Goal: Transaction & Acquisition: Purchase product/service

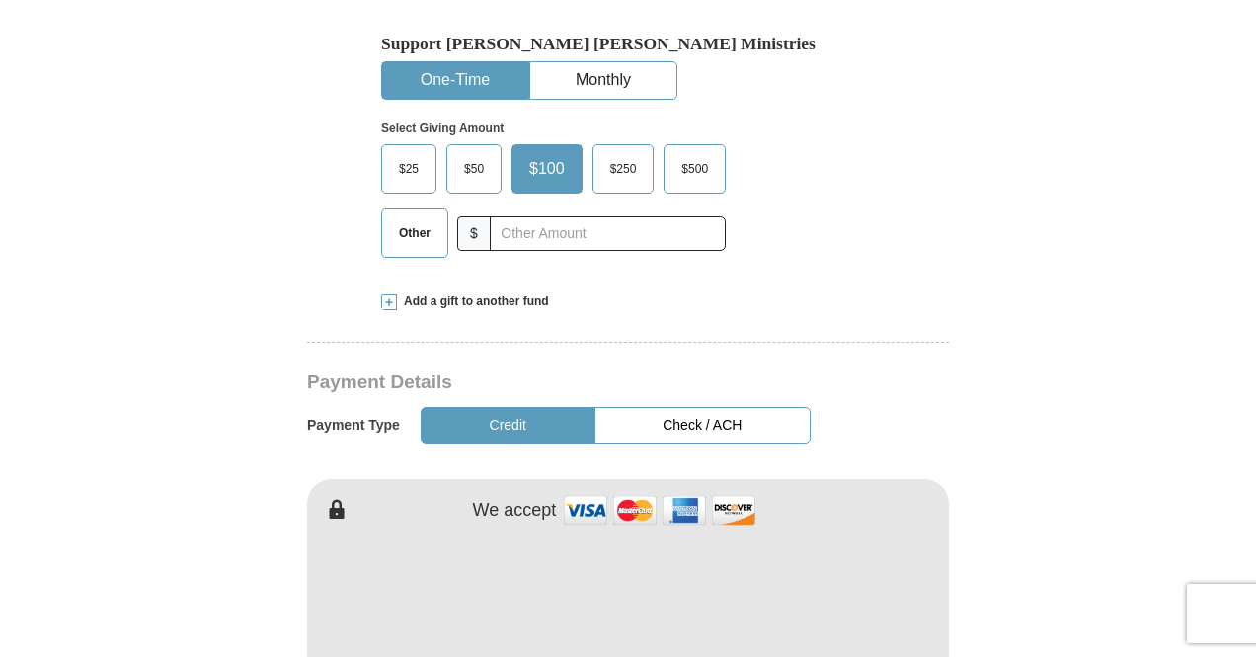
click at [429, 218] on span "Other" at bounding box center [414, 233] width 51 height 30
click at [0, 0] on input "Other" at bounding box center [0, 0] width 0 height 0
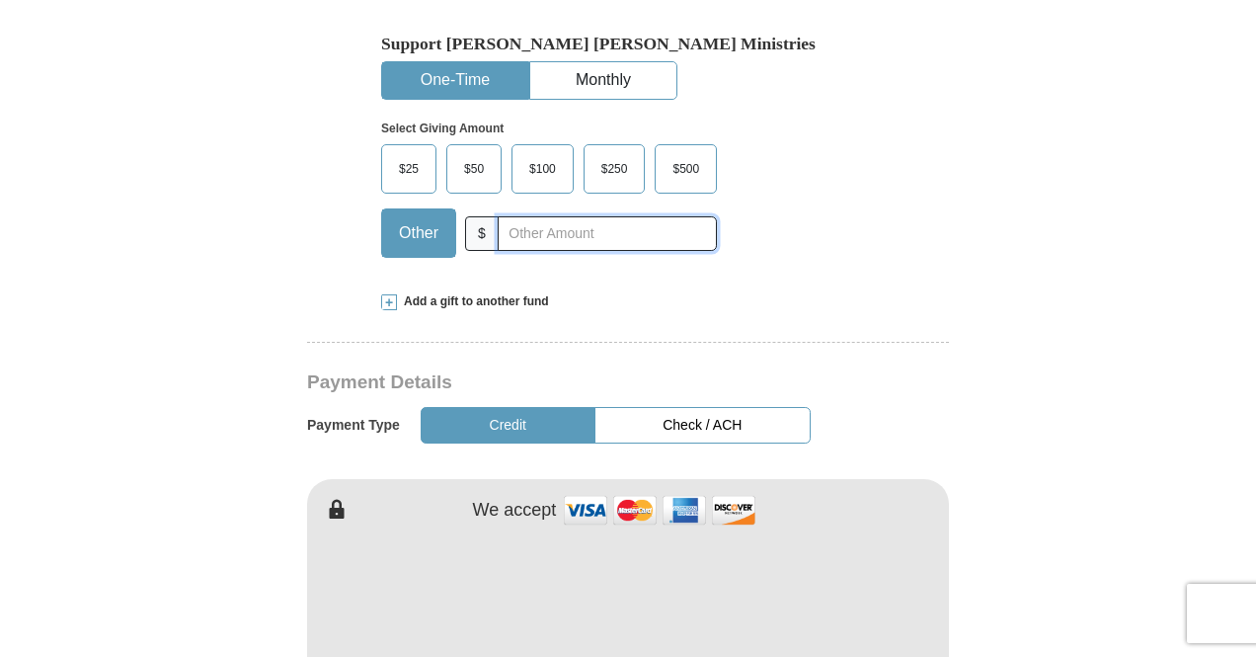
click at [571, 216] on input "text" at bounding box center [607, 233] width 219 height 35
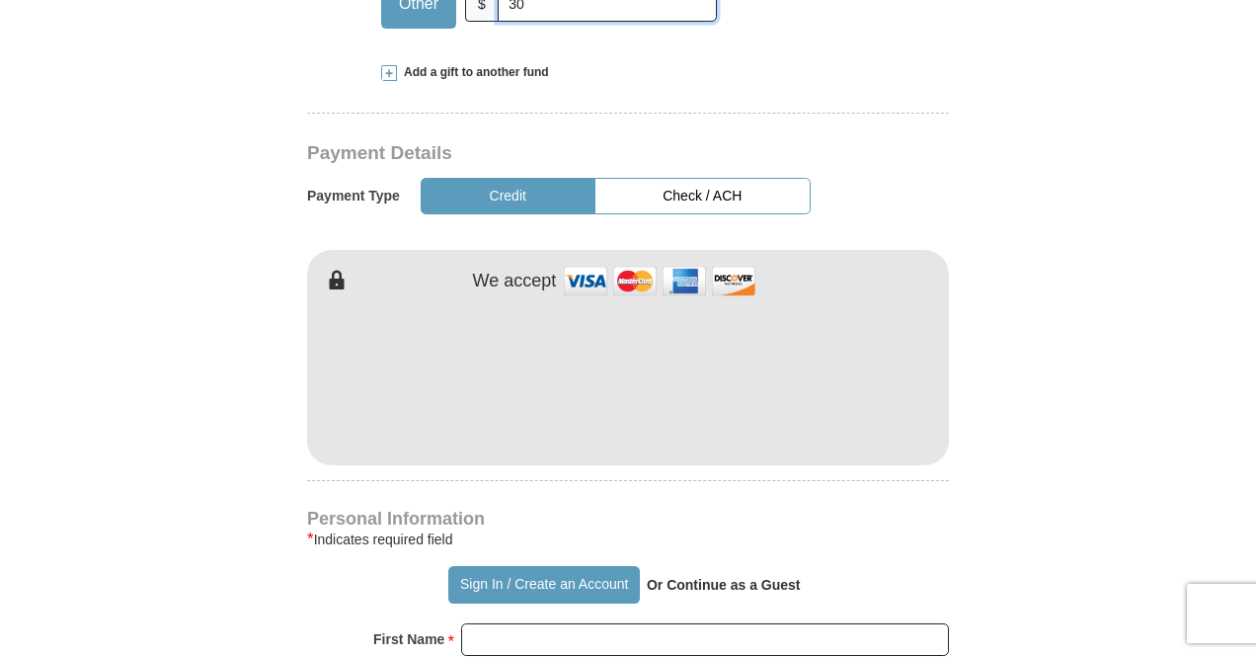
scroll to position [987, 0]
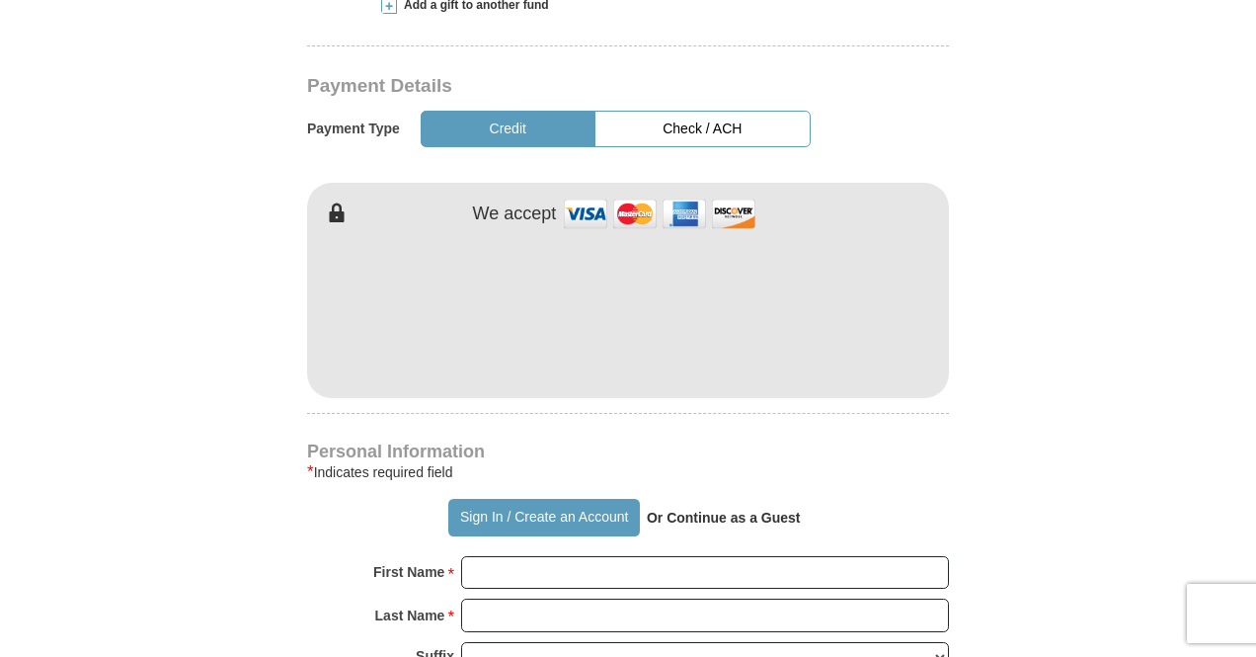
type input "30"
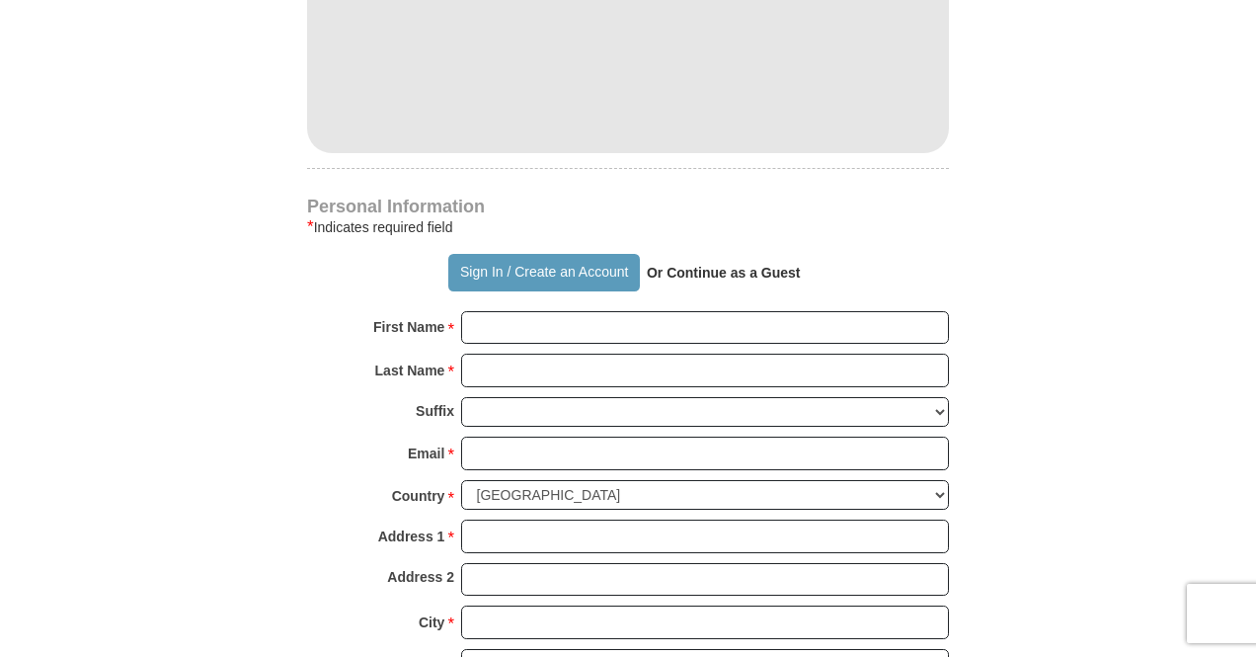
scroll to position [1284, 0]
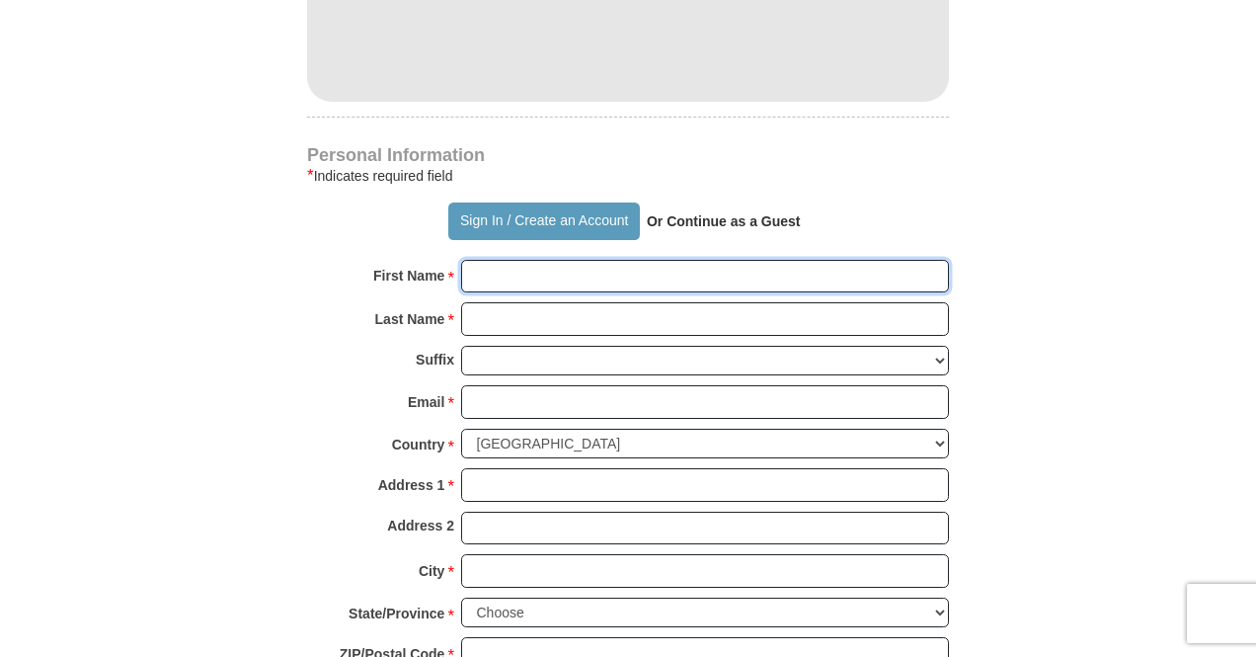
click at [508, 260] on input "First Name *" at bounding box center [705, 277] width 488 height 34
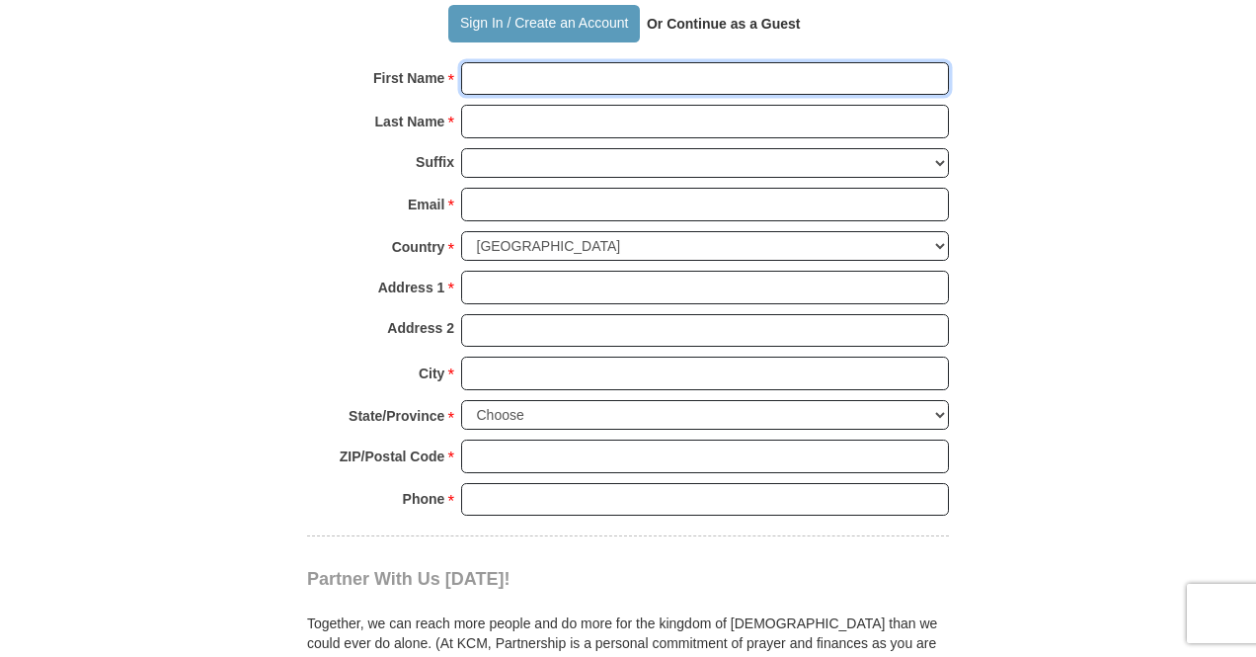
click at [574, 62] on input "First Name *" at bounding box center [705, 79] width 488 height 34
type input "chukwuemeka"
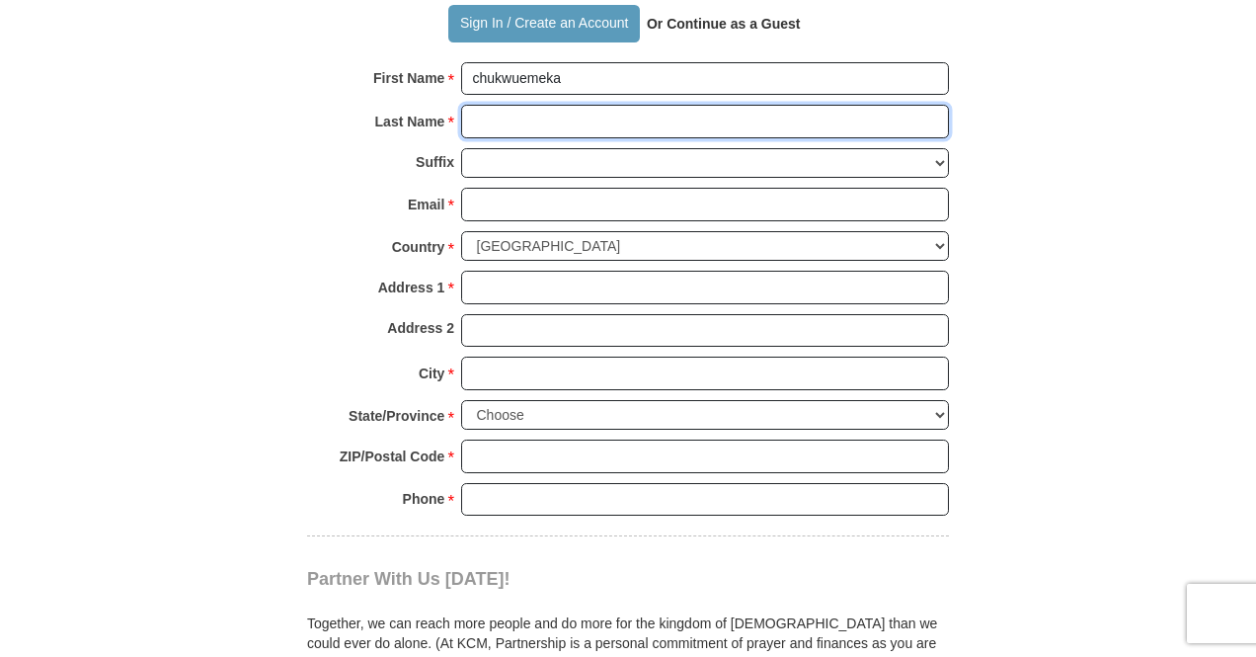
click at [496, 105] on input "Last Name *" at bounding box center [705, 122] width 488 height 34
type input "offokansi"
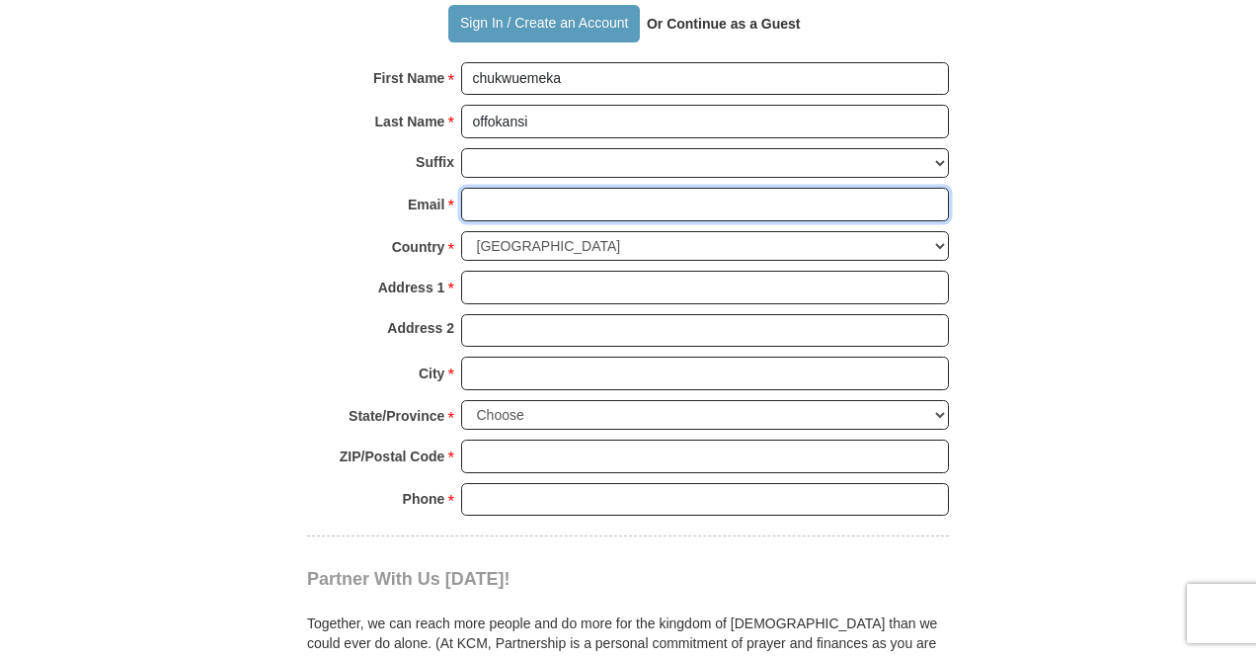
click at [503, 188] on input "Email *" at bounding box center [705, 205] width 488 height 34
type input "[EMAIL_ADDRESS][DOMAIN_NAME]"
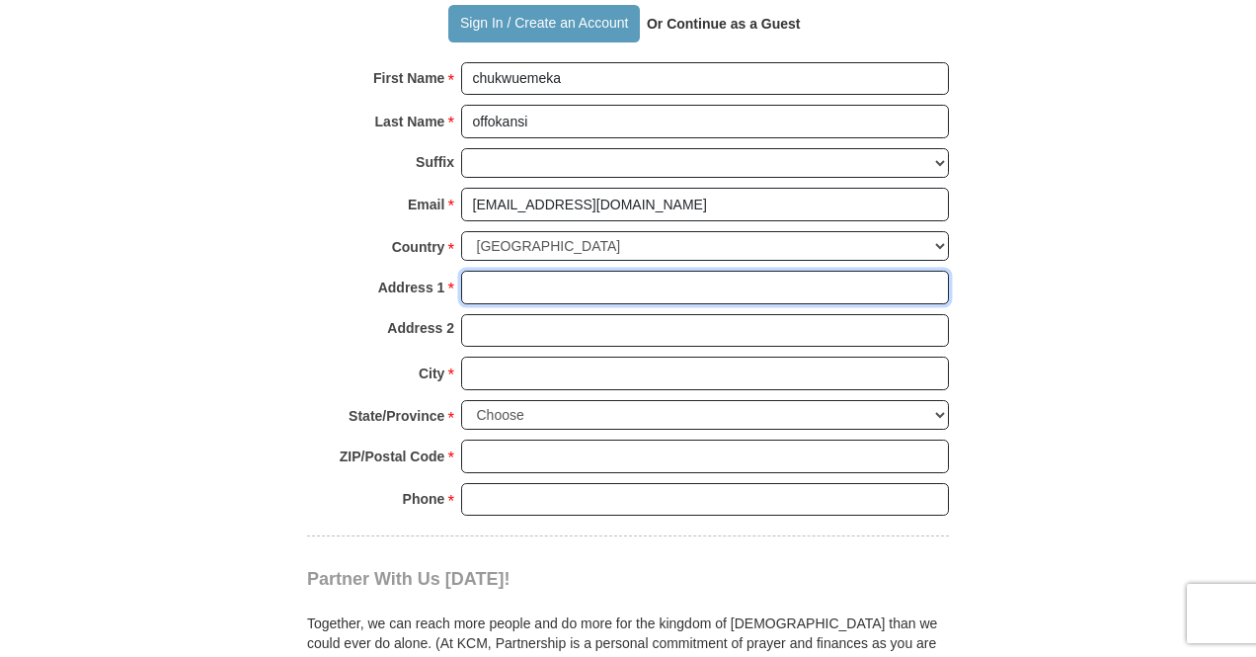
click at [485, 271] on input "Address 1 *" at bounding box center [705, 288] width 488 height 34
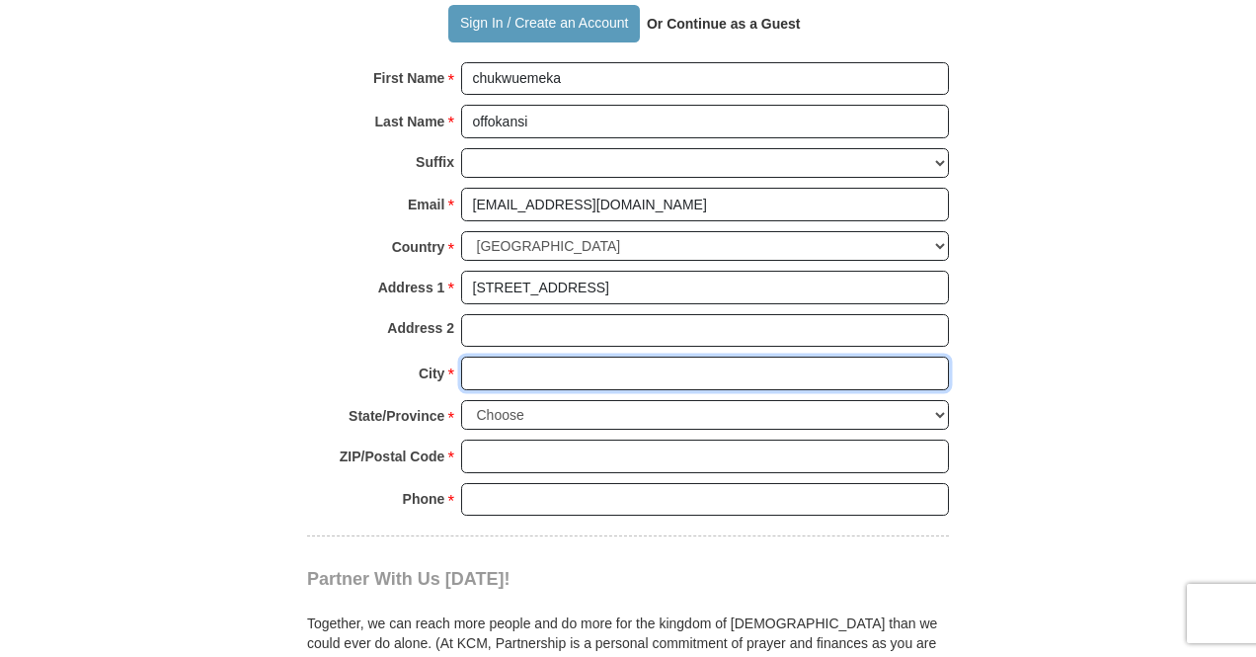
click at [502, 356] on input "City *" at bounding box center [705, 373] width 488 height 34
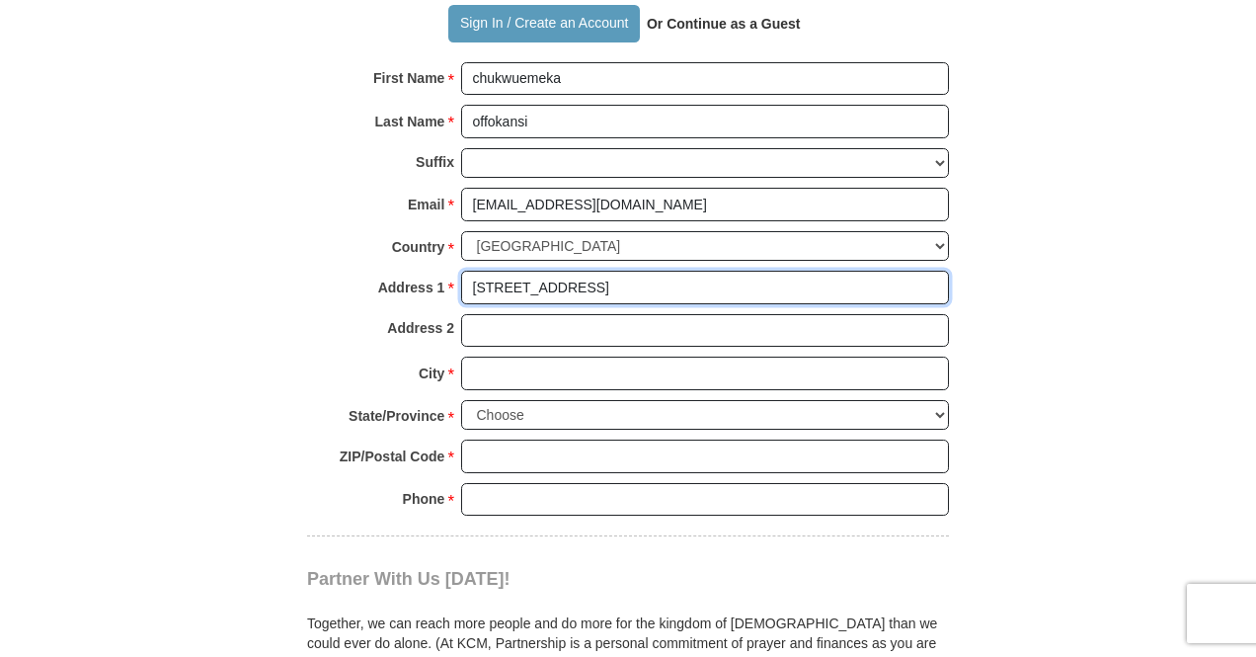
click at [654, 271] on input "[STREET_ADDRESS]" at bounding box center [705, 288] width 488 height 34
type input "[STREET_ADDRESS]"
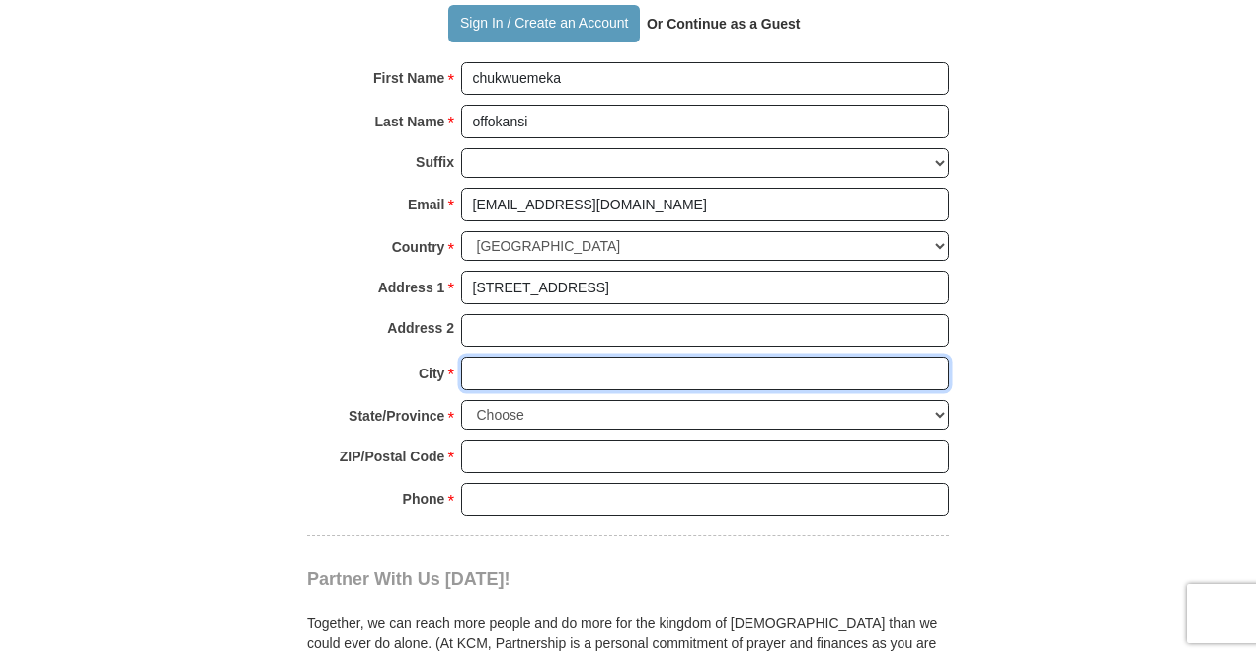
click at [504, 356] on input "City *" at bounding box center [705, 373] width 488 height 34
type input "d"
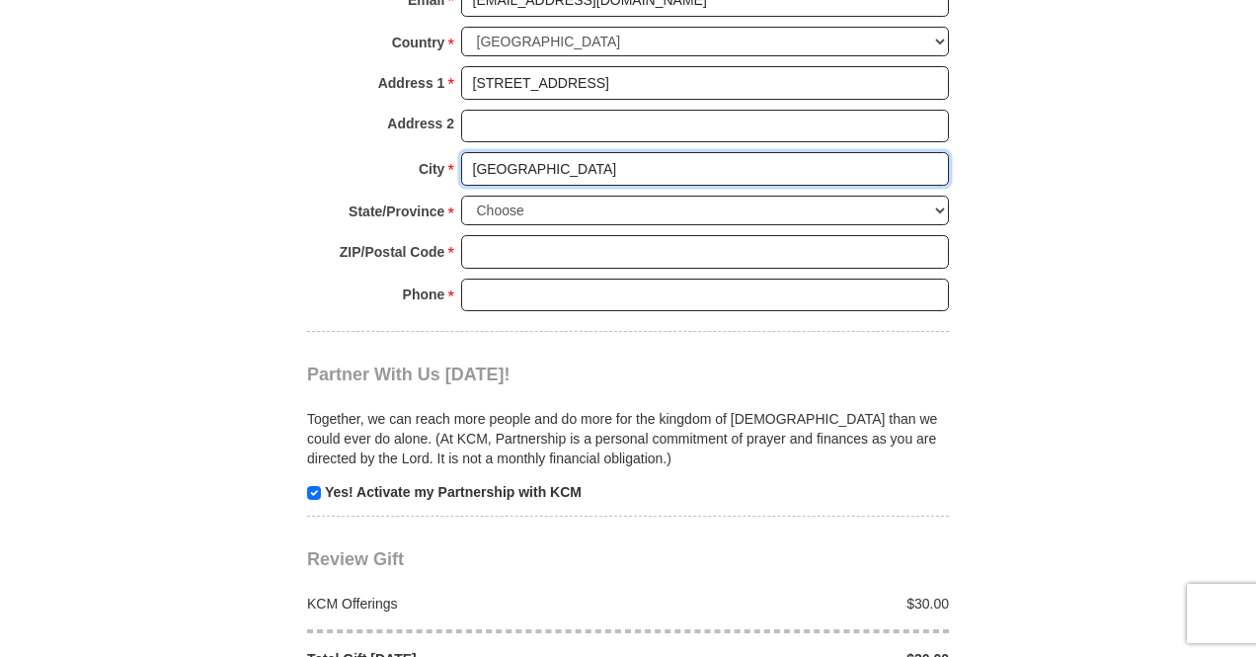
scroll to position [1777, 0]
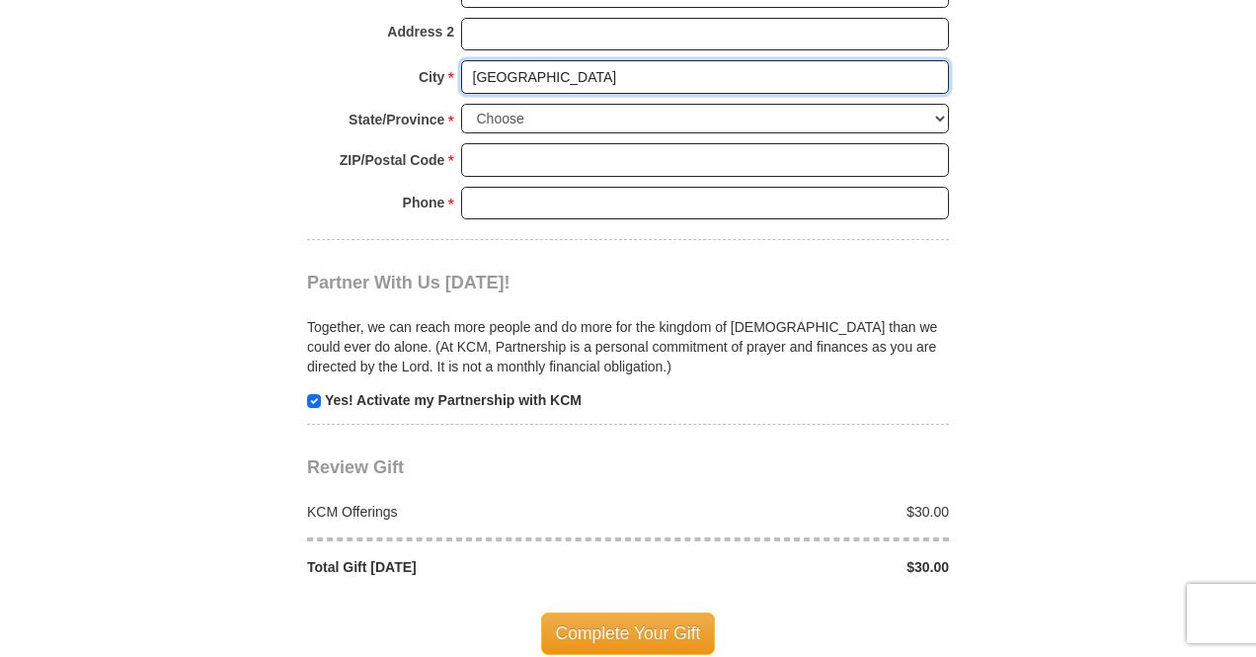
type input "[GEOGRAPHIC_DATA]"
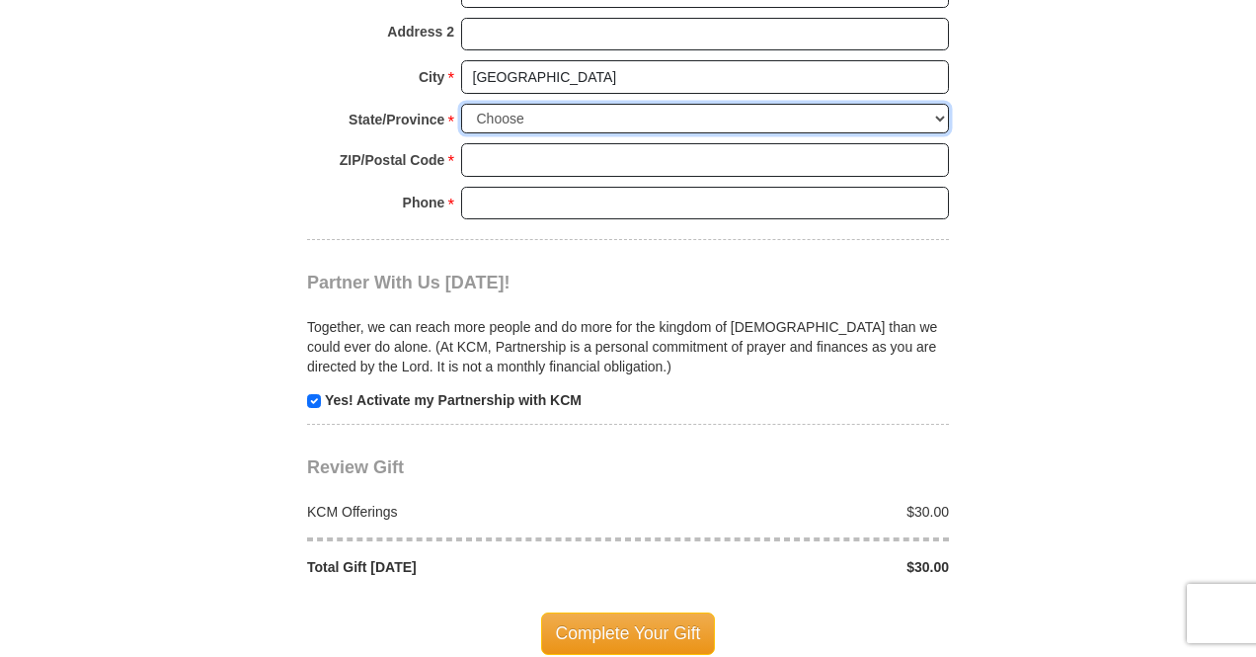
click at [778, 104] on select "Choose [US_STATE] [US_STATE] [US_STATE] [US_STATE] [US_STATE] Armed Forces Amer…" at bounding box center [705, 119] width 488 height 31
select select "MI"
click at [461, 104] on select "Choose [US_STATE] [US_STATE] [US_STATE] [US_STATE] [US_STATE] Armed Forces Amer…" at bounding box center [705, 119] width 488 height 31
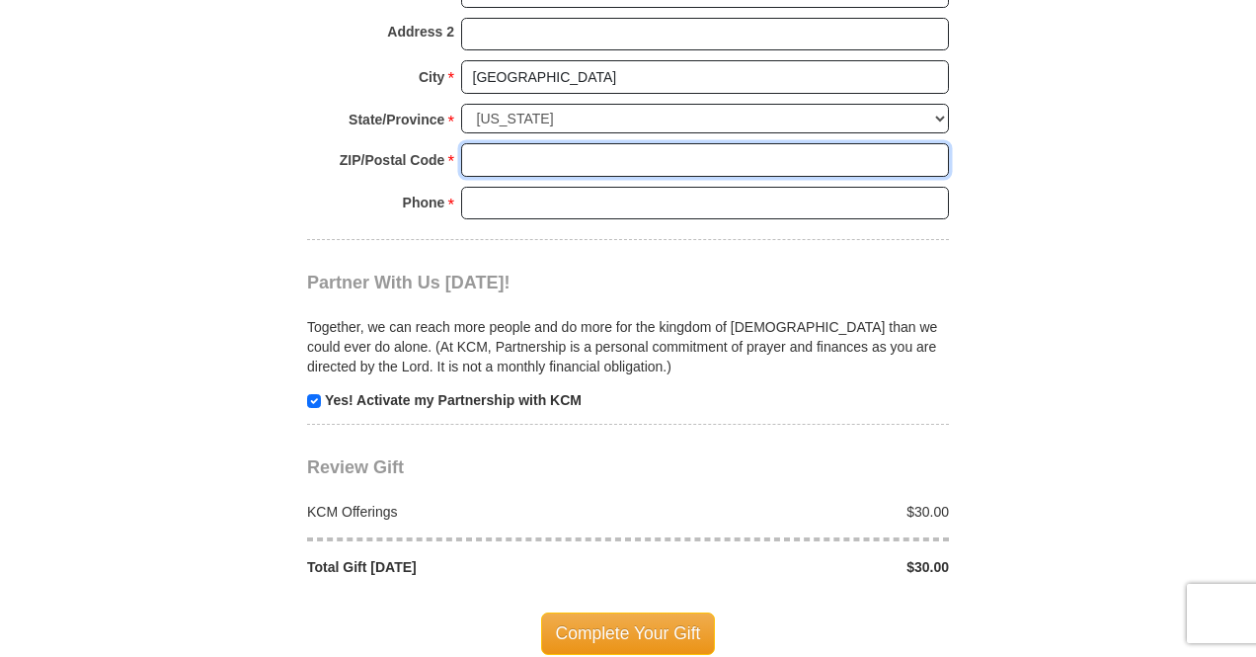
click at [503, 143] on input "ZIP/Postal Code *" at bounding box center [705, 160] width 488 height 34
type input "48228"
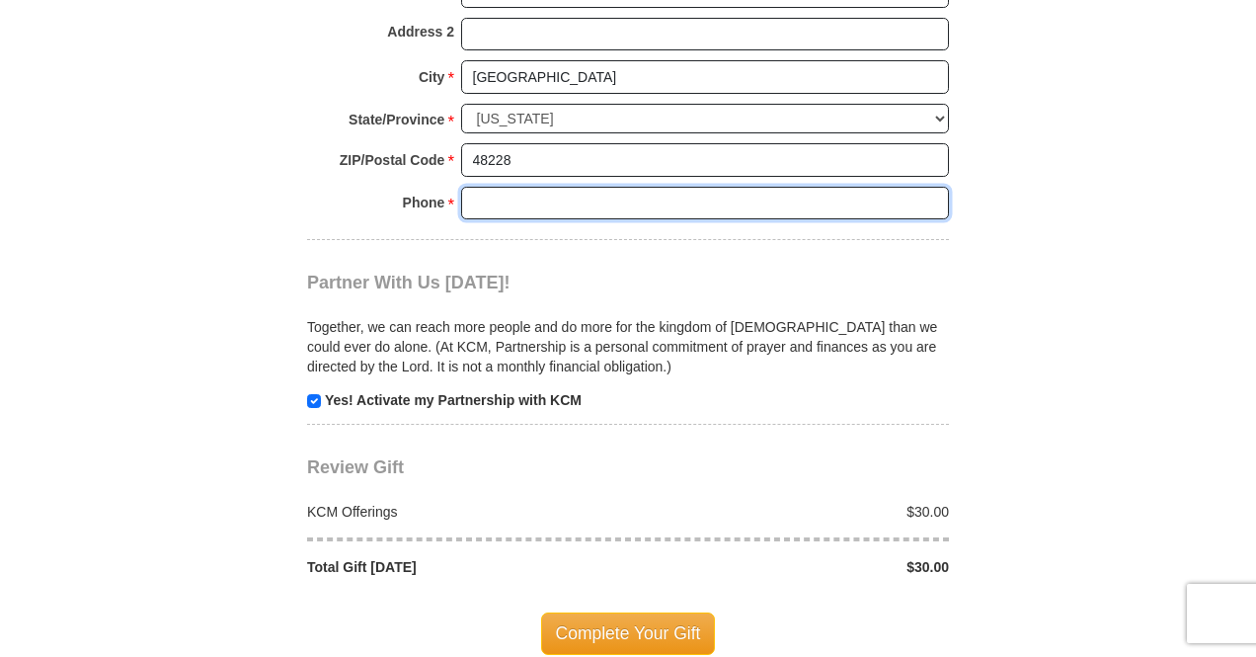
click at [497, 187] on input "Phone * *" at bounding box center [705, 204] width 488 height 34
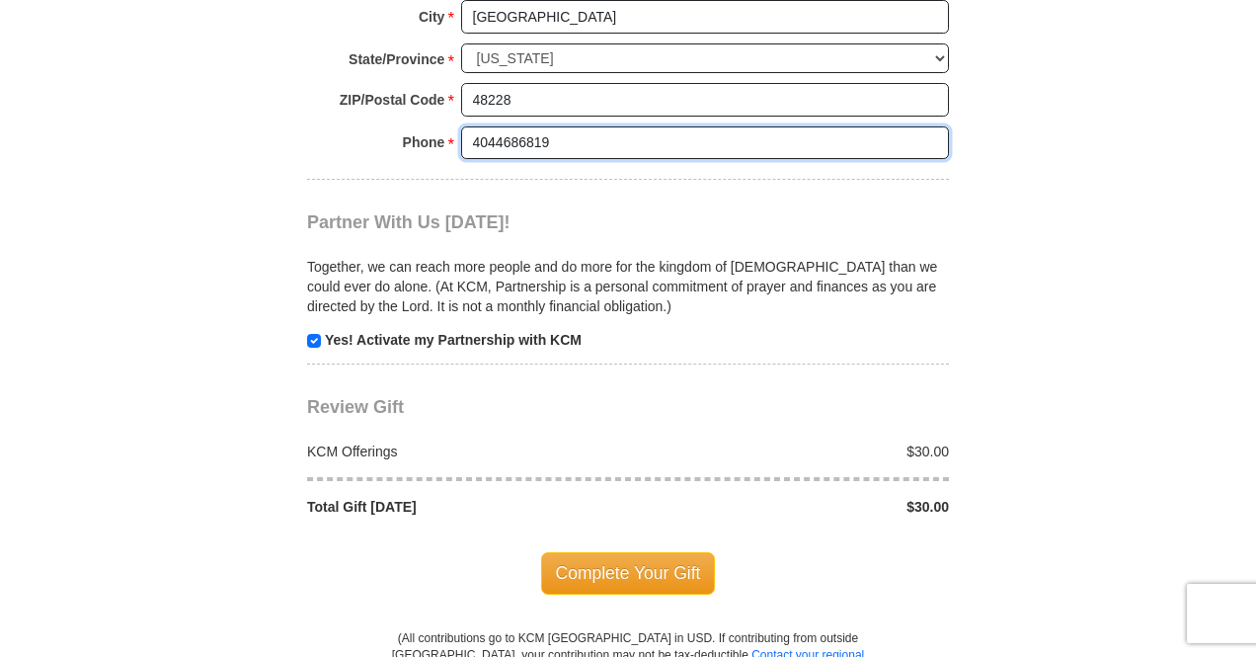
scroll to position [1876, 0]
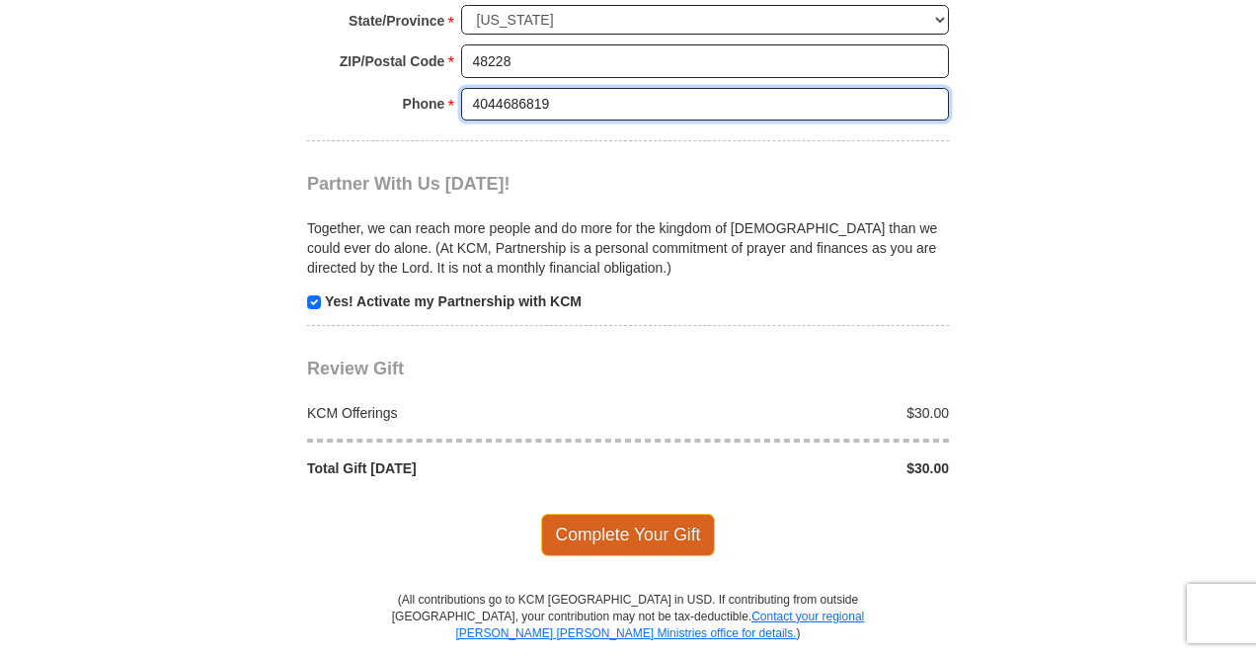
type input "4044686819"
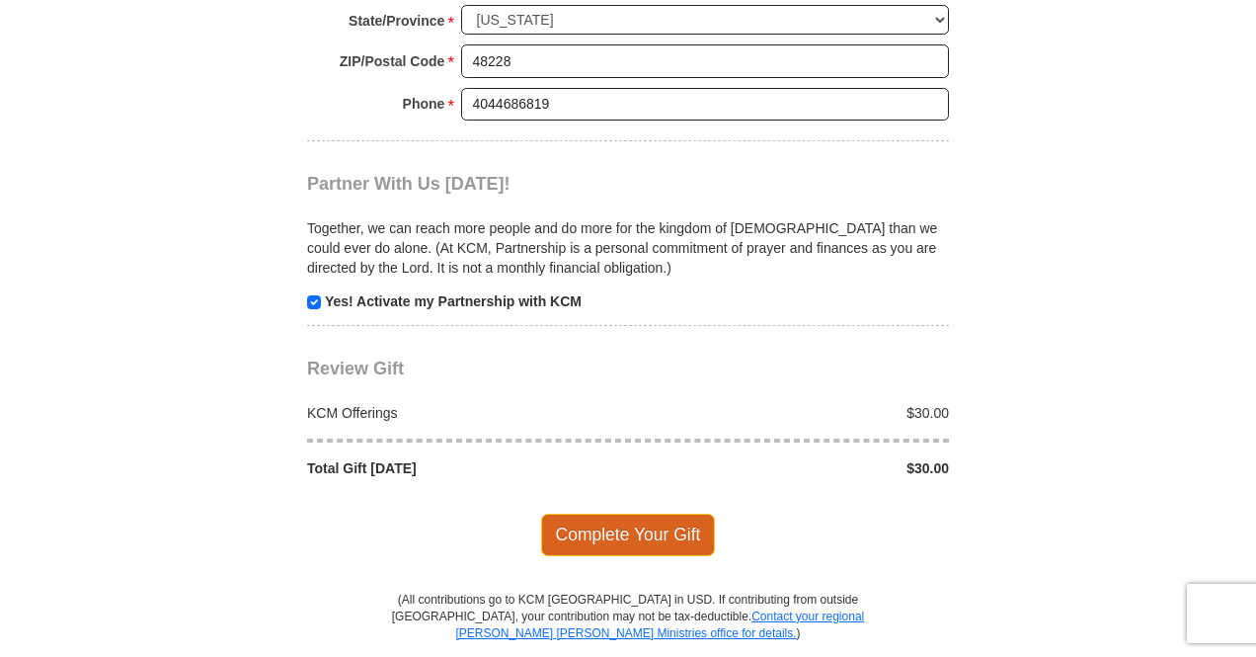
click at [633, 513] on span "Complete Your Gift" at bounding box center [628, 533] width 175 height 41
